Goal: Navigation & Orientation: Find specific page/section

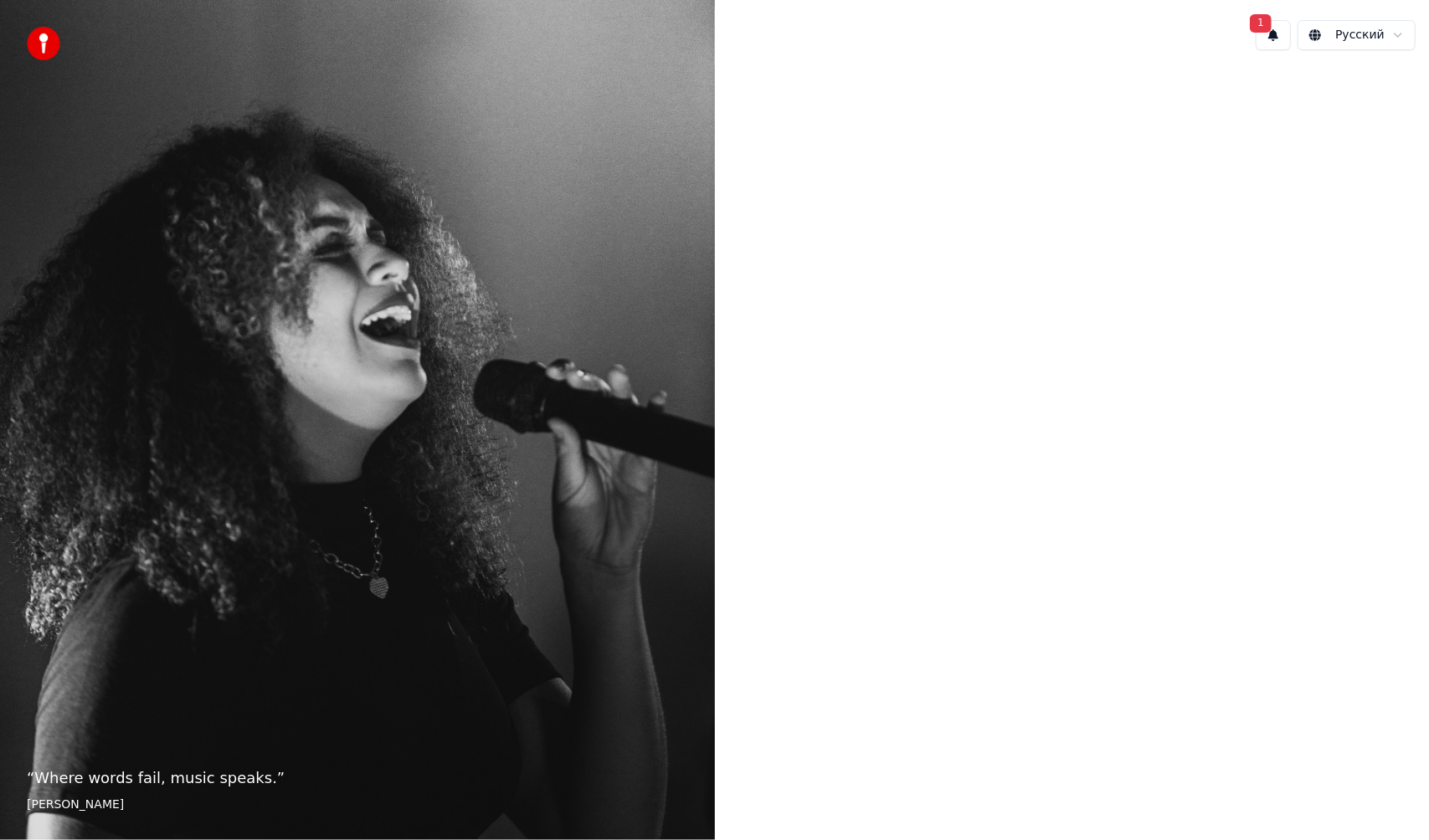
click at [1026, 296] on div at bounding box center [1072, 418] width 714 height 709
click at [1028, 297] on div at bounding box center [1072, 418] width 714 height 709
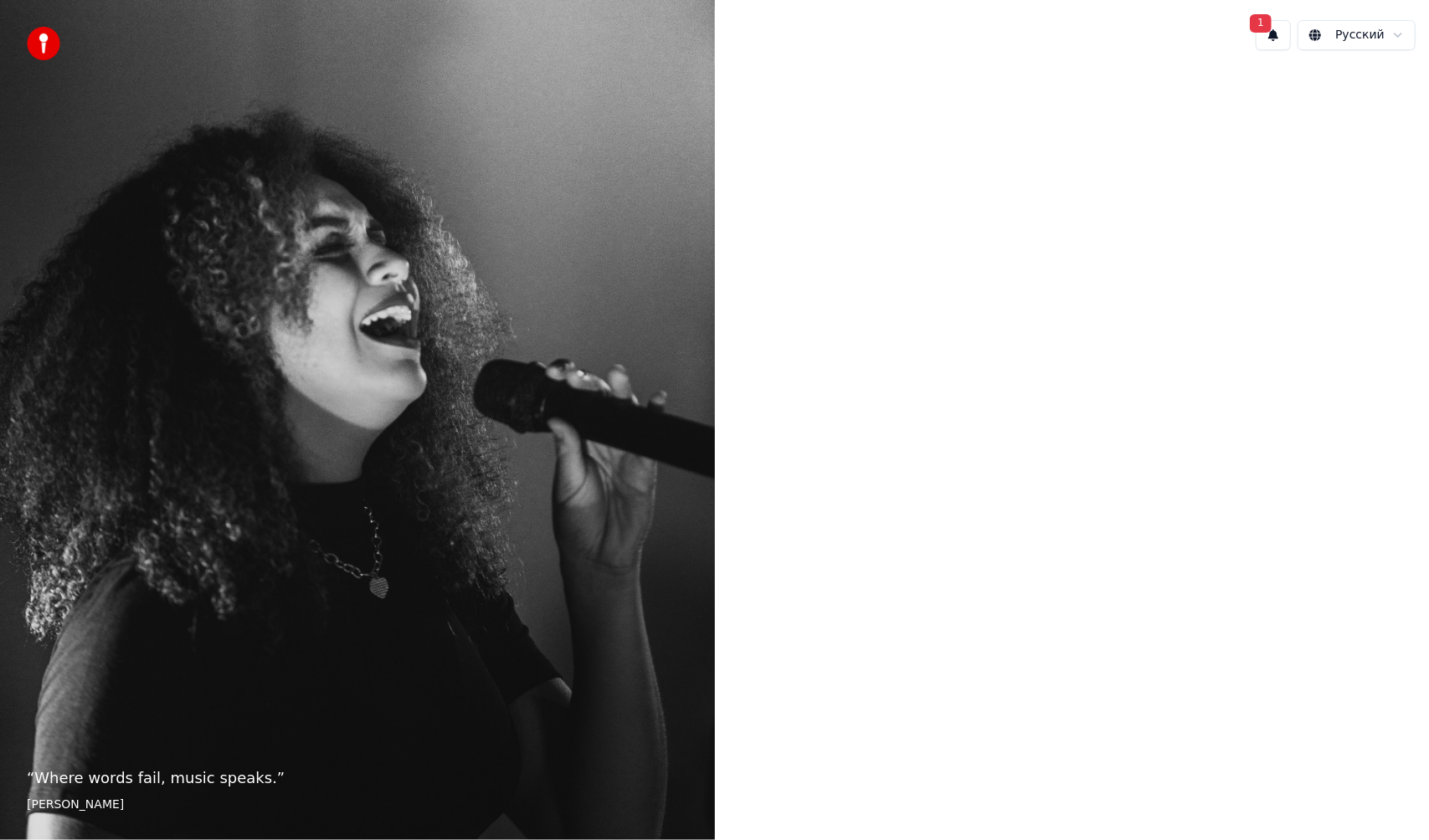
click at [1286, 536] on div at bounding box center [1072, 418] width 714 height 709
click at [125, 760] on div "“ Where words fail, music speaks. ” [PERSON_NAME]" at bounding box center [357, 420] width 714 height 840
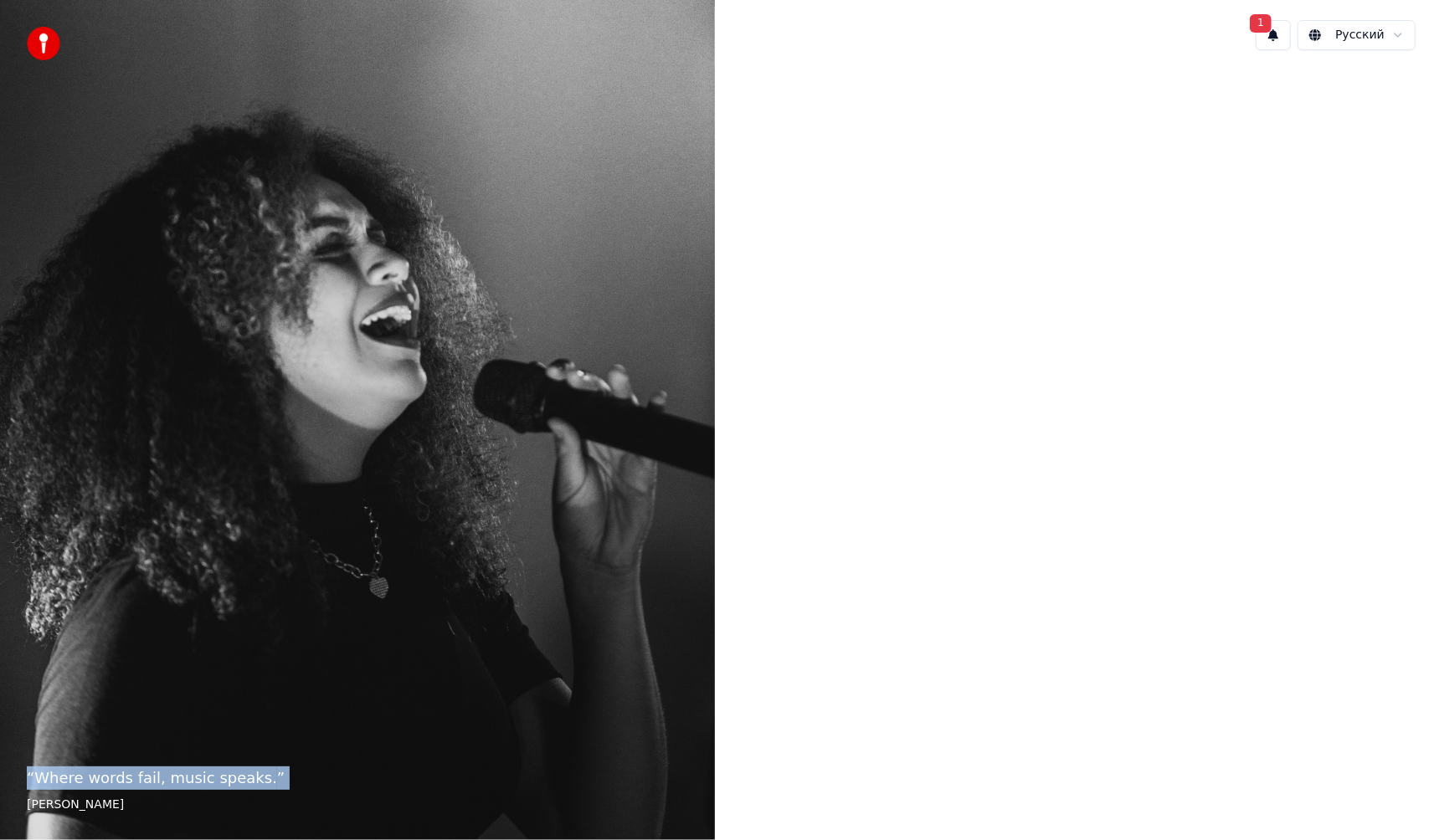
click at [261, 553] on div "“ Where words fail, music speaks. ” [PERSON_NAME]" at bounding box center [357, 420] width 714 height 840
click at [1284, 27] on button "1" at bounding box center [1273, 35] width 35 height 30
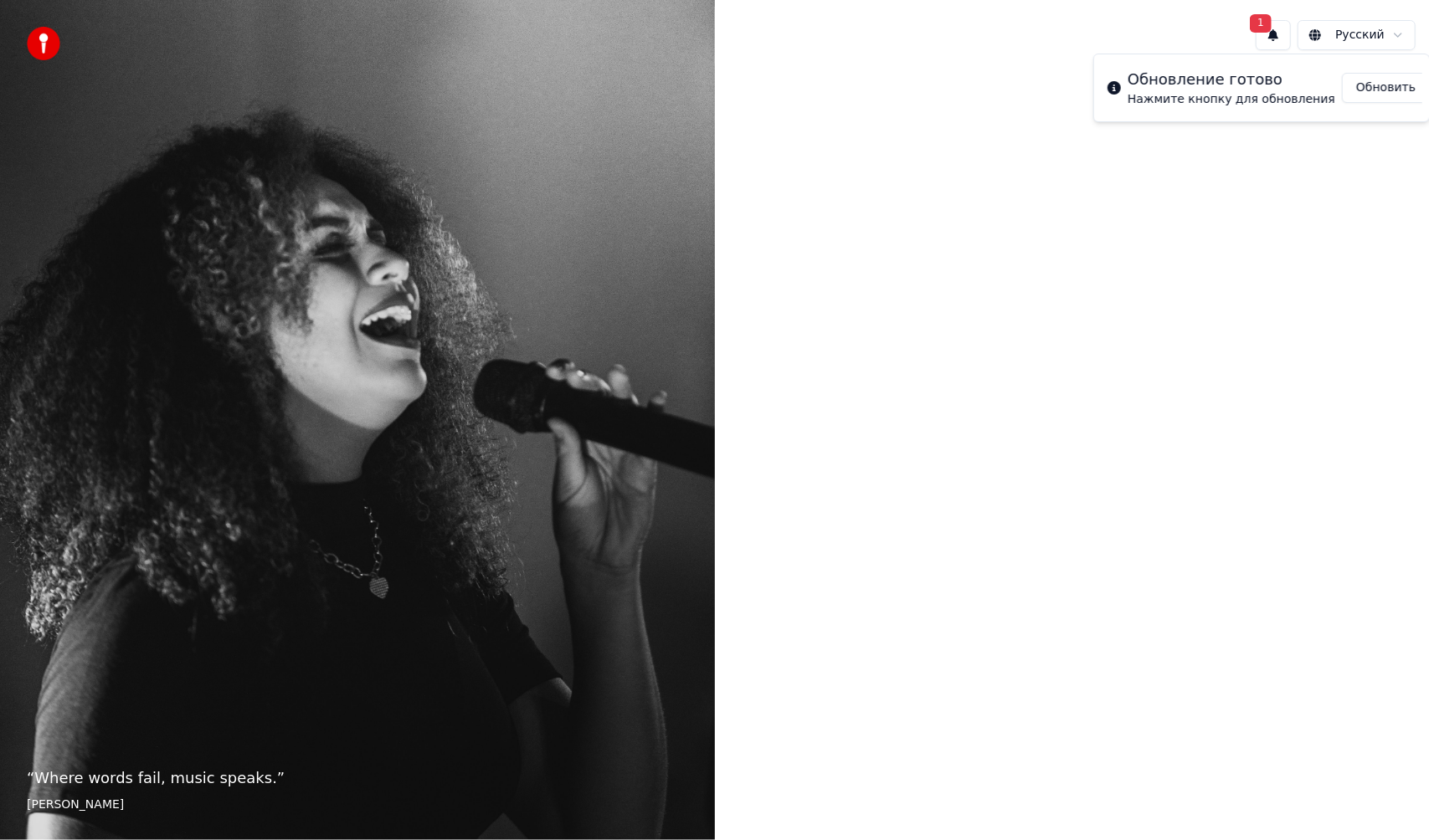
click at [1357, 88] on button "Обновить" at bounding box center [1385, 87] width 87 height 30
click at [857, 256] on div at bounding box center [1072, 418] width 714 height 709
click at [52, 34] on img at bounding box center [43, 43] width 34 height 34
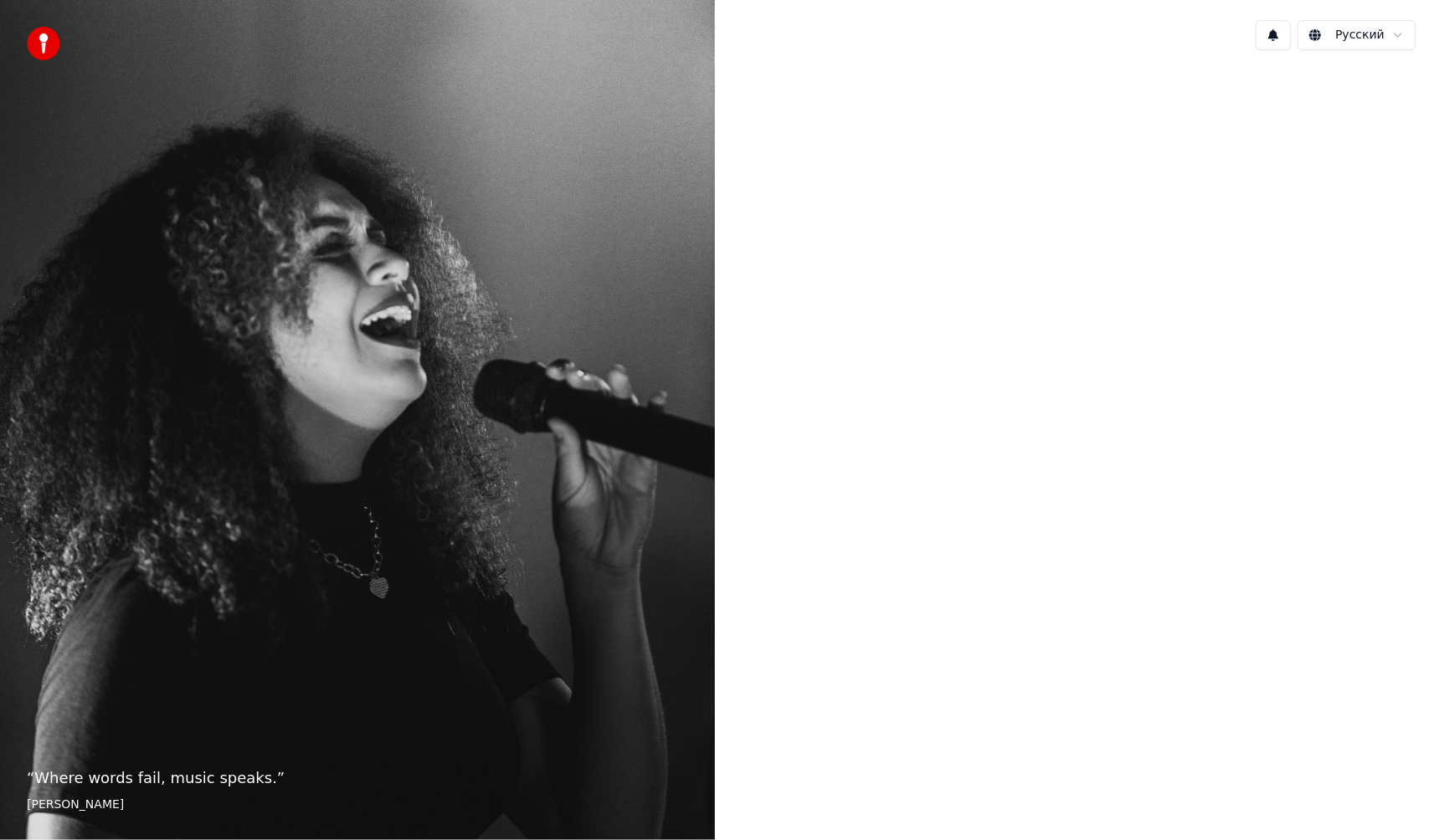
click at [52, 34] on img at bounding box center [43, 43] width 34 height 34
click at [844, 316] on div at bounding box center [1072, 418] width 714 height 709
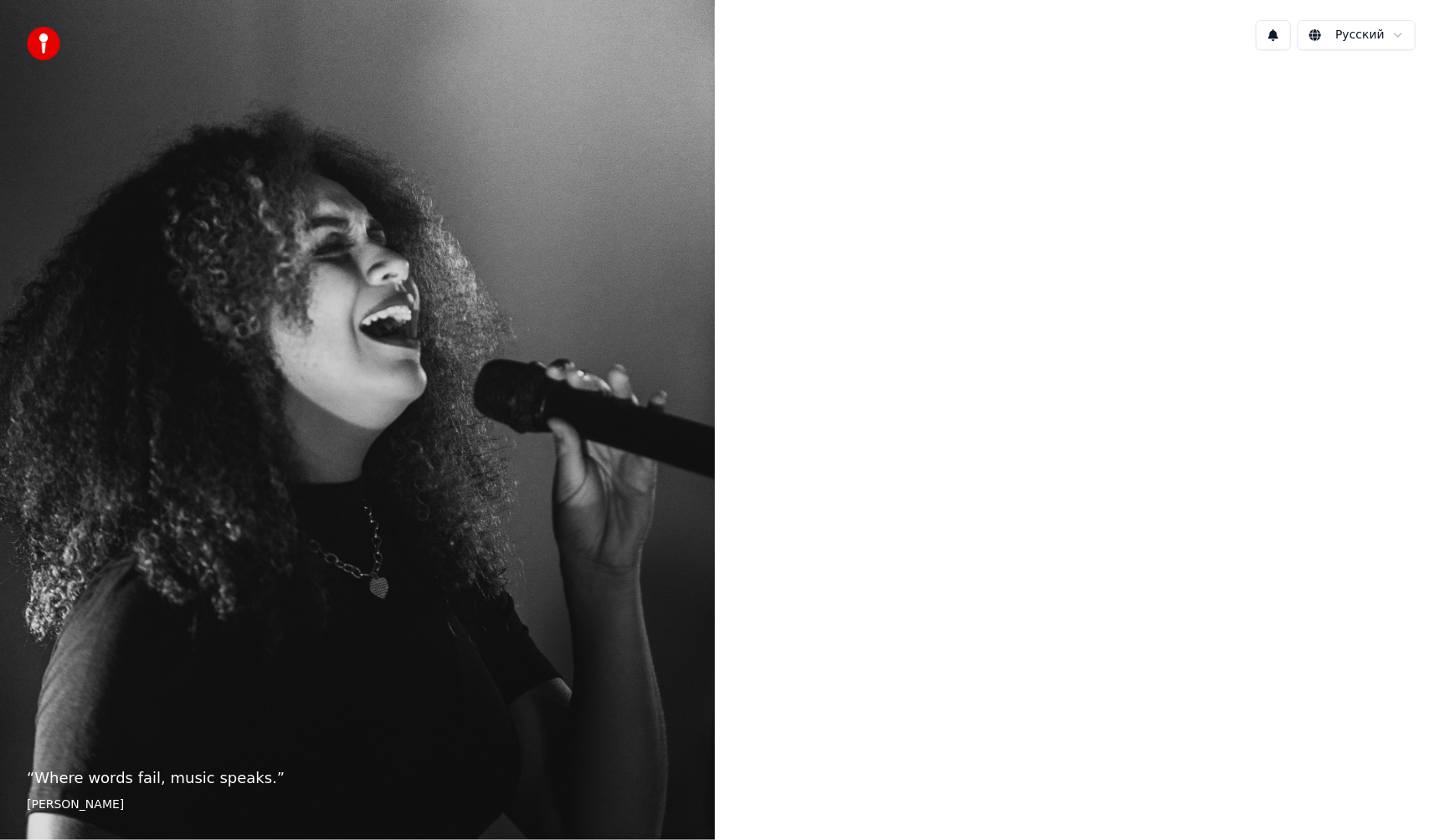
click at [844, 316] on div at bounding box center [1072, 418] width 714 height 709
click at [844, 315] on div at bounding box center [1072, 418] width 714 height 709
